Goal: Navigation & Orientation: Go to known website

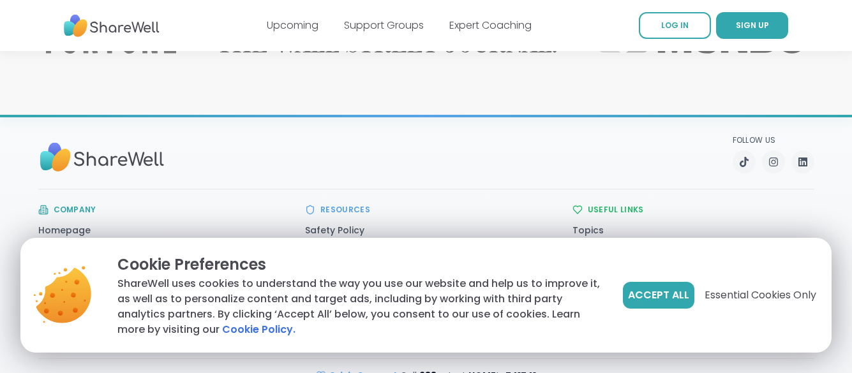
scroll to position [2186, 0]
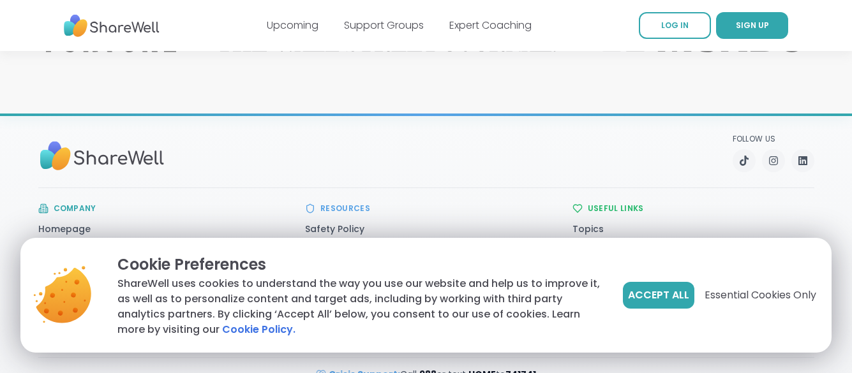
click at [354, 221] on ul "Safety Policy Safety Resources Host Training Glossary" at bounding box center [426, 259] width 242 height 77
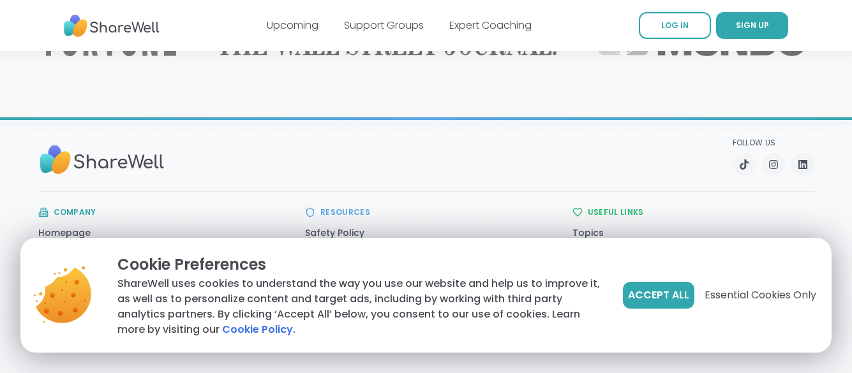
scroll to position [2186, 0]
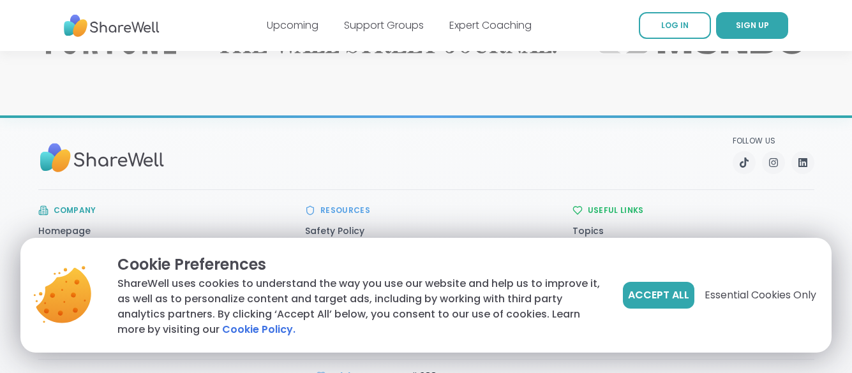
scroll to position [2186, 0]
